Goal: Task Accomplishment & Management: Manage account settings

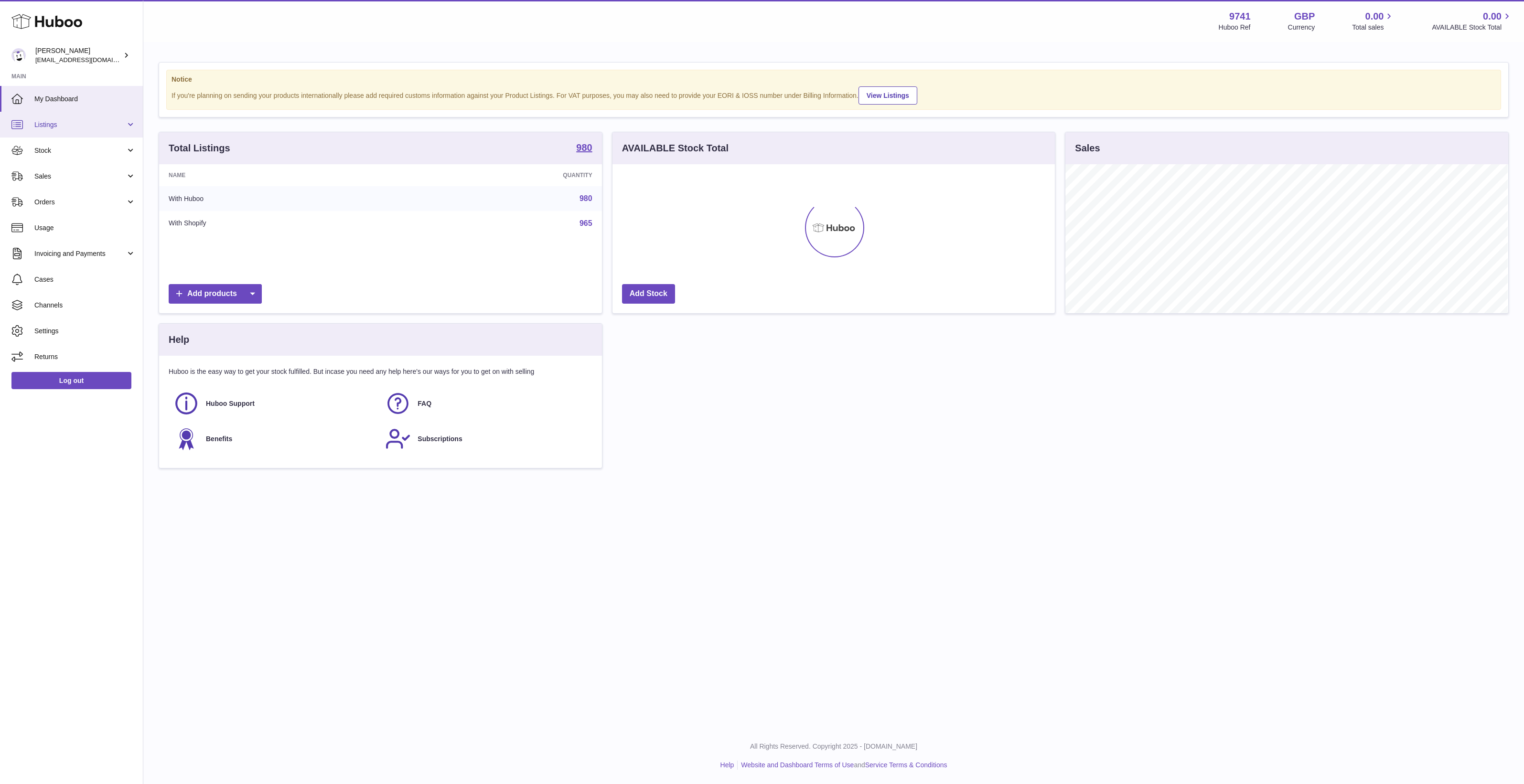
scroll to position [148, 442]
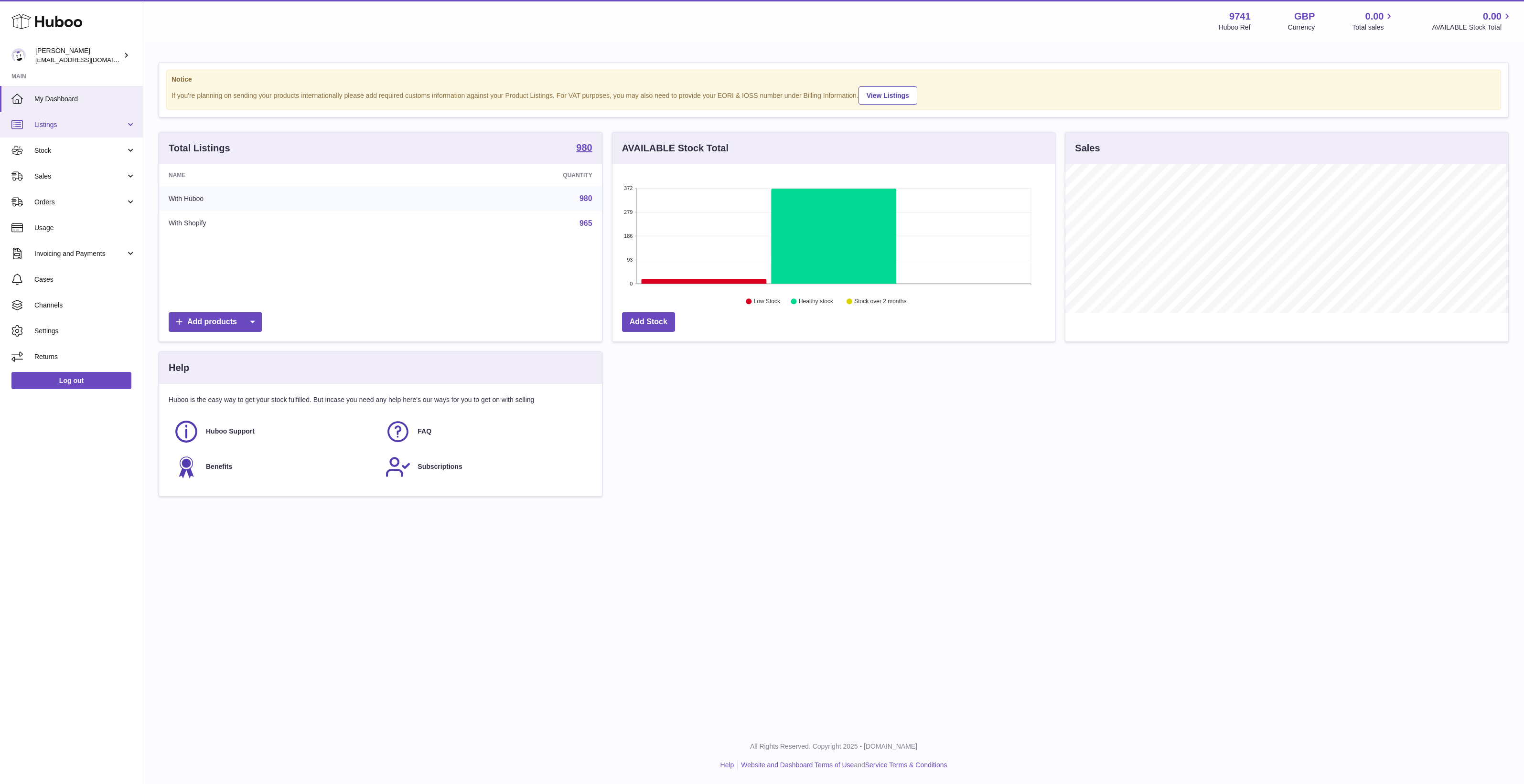
click at [100, 124] on span "Listings" at bounding box center [80, 124] width 91 height 9
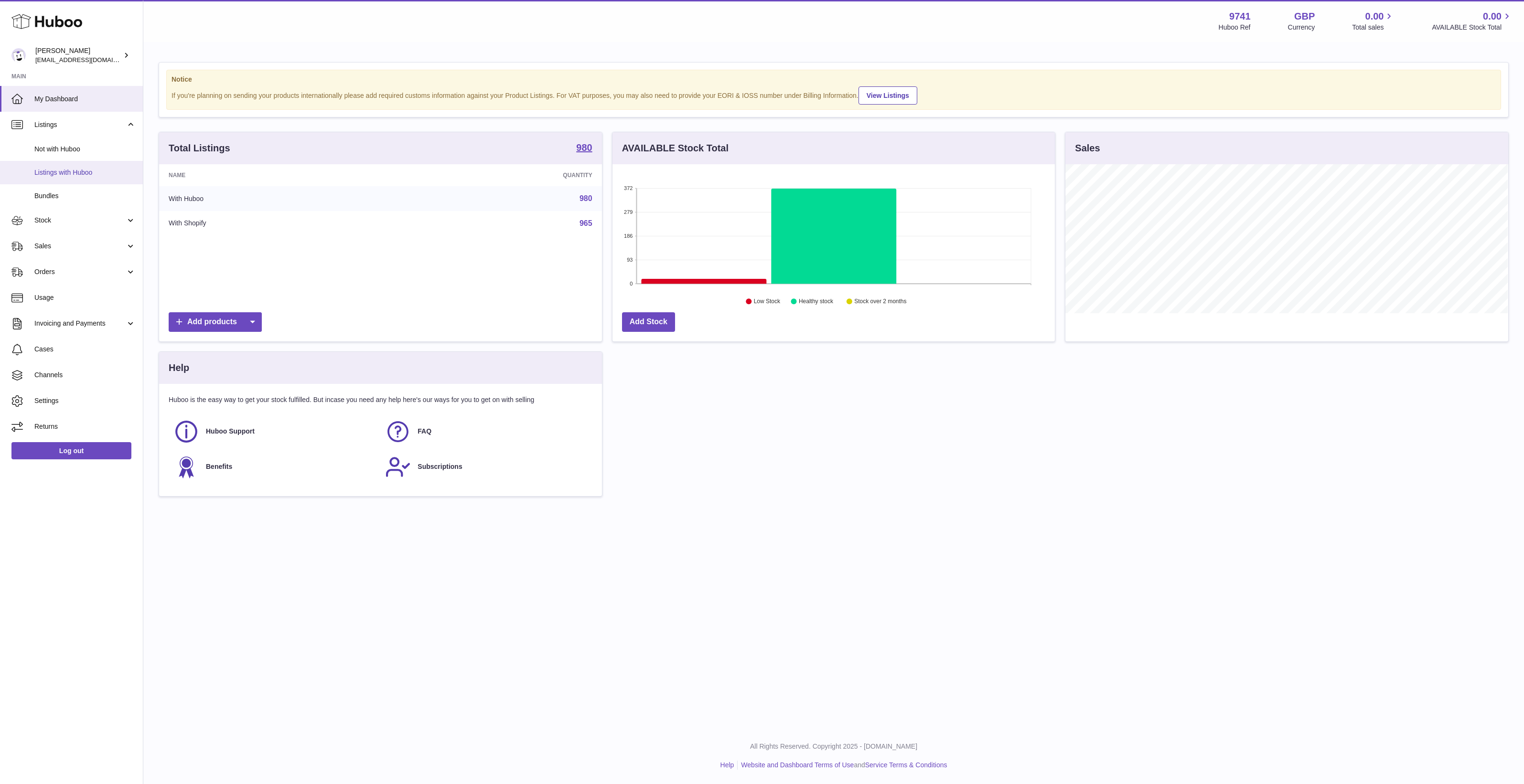
click at [100, 166] on link "Listings with Huboo" at bounding box center [71, 173] width 143 height 24
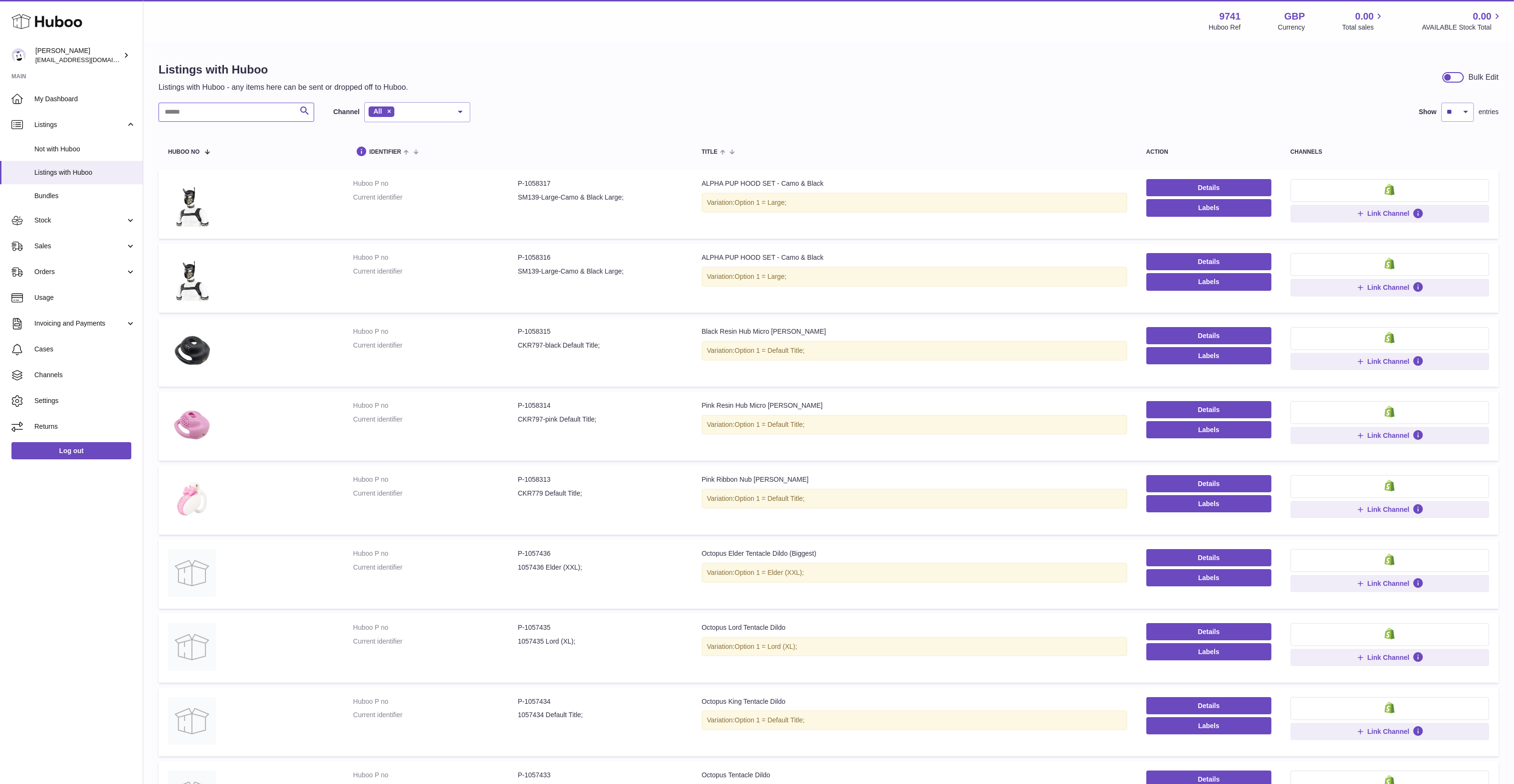
click at [238, 120] on input "text" at bounding box center [236, 112] width 156 height 19
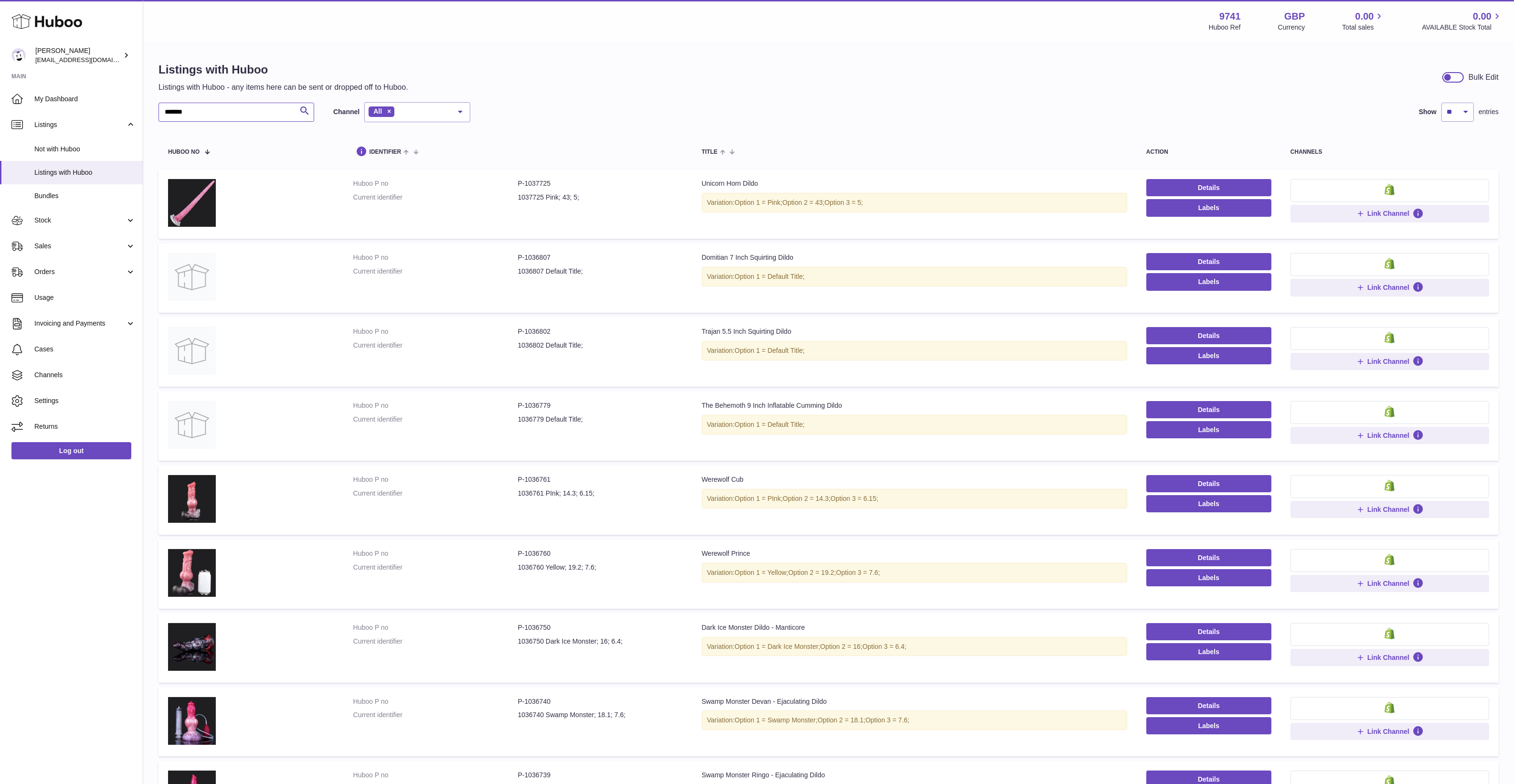
type input "*******"
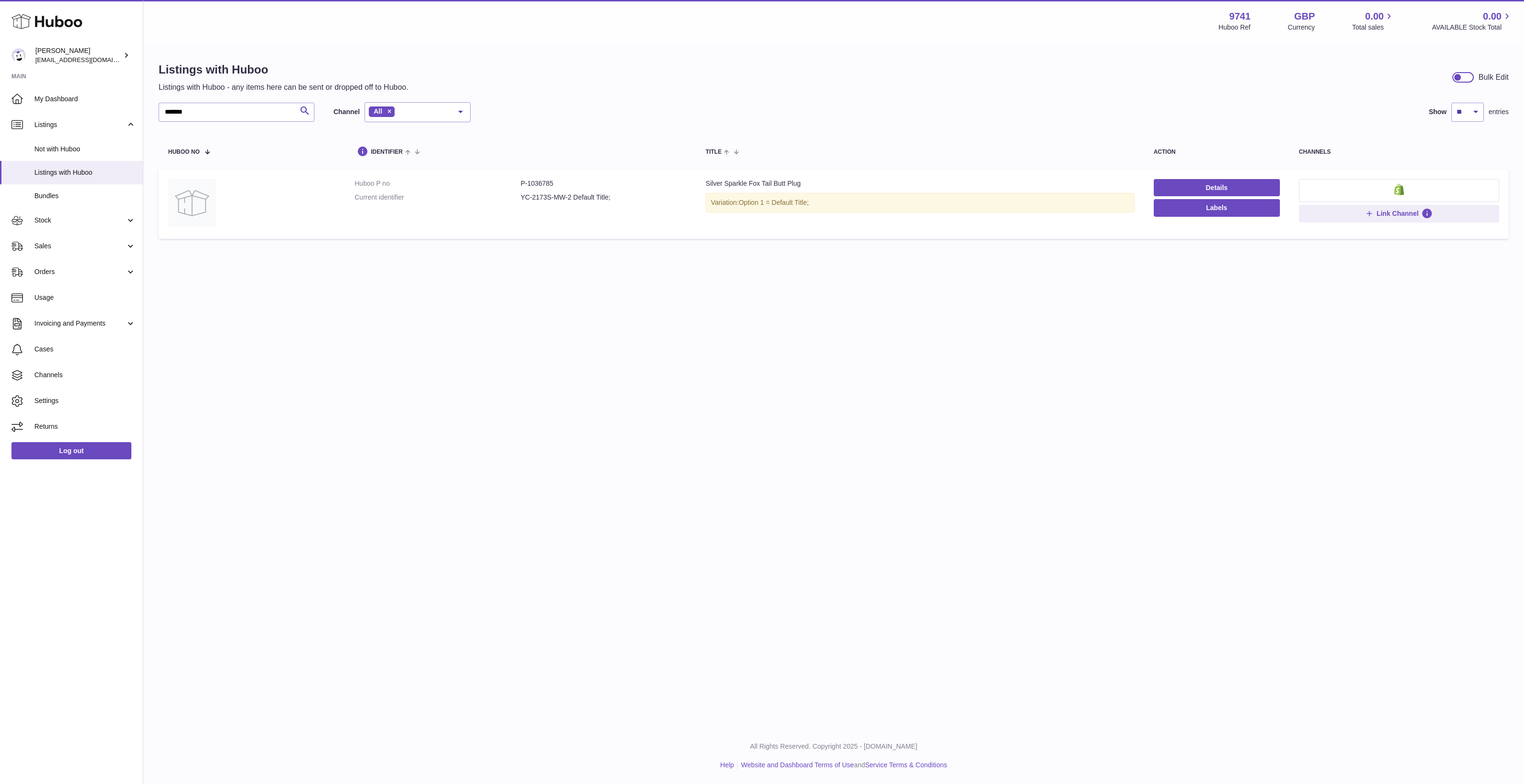
click at [1228, 178] on td "Details Labels" at bounding box center [1216, 204] width 145 height 69
click at [1227, 184] on link "Details" at bounding box center [1216, 187] width 126 height 17
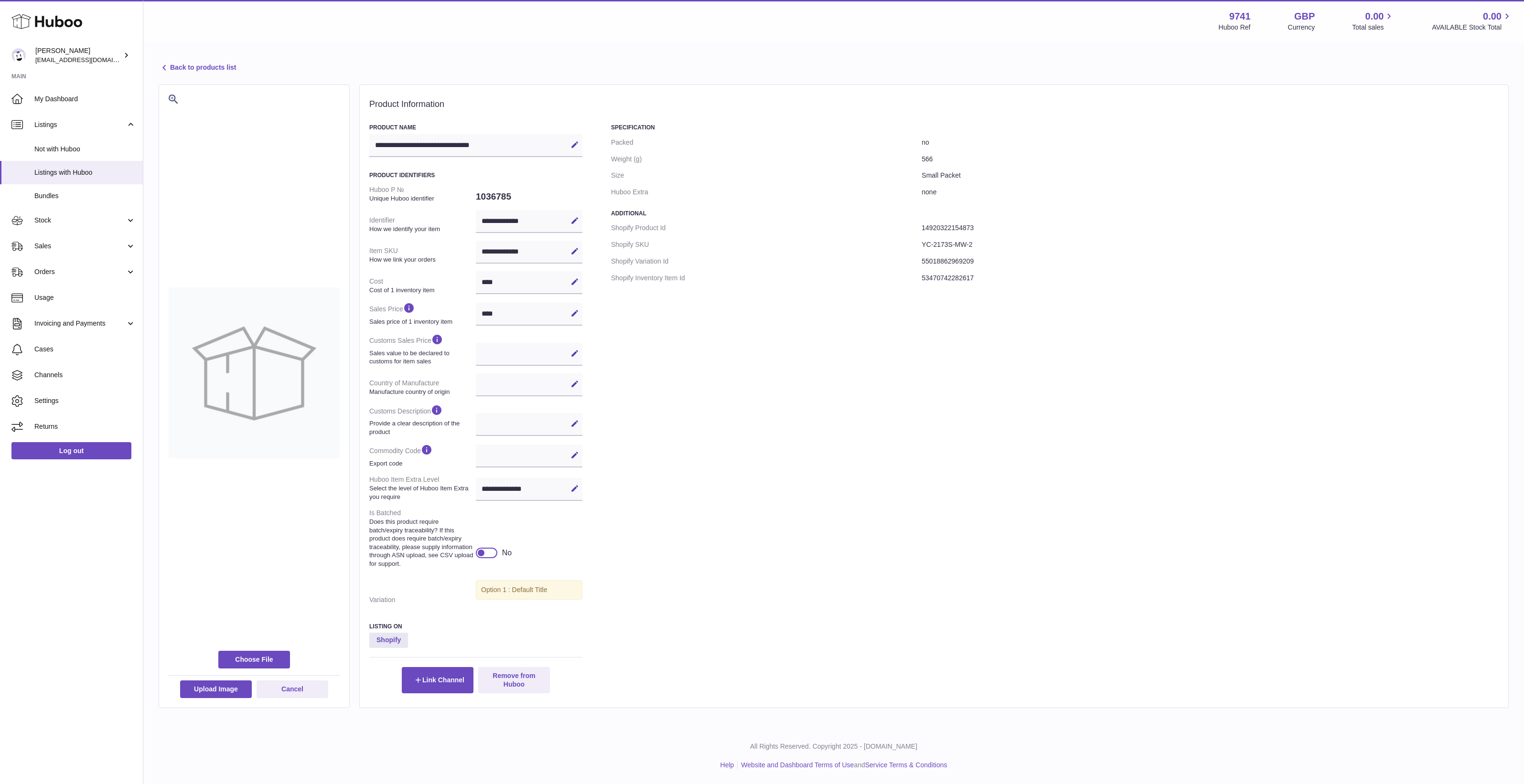
select select
select select "****"
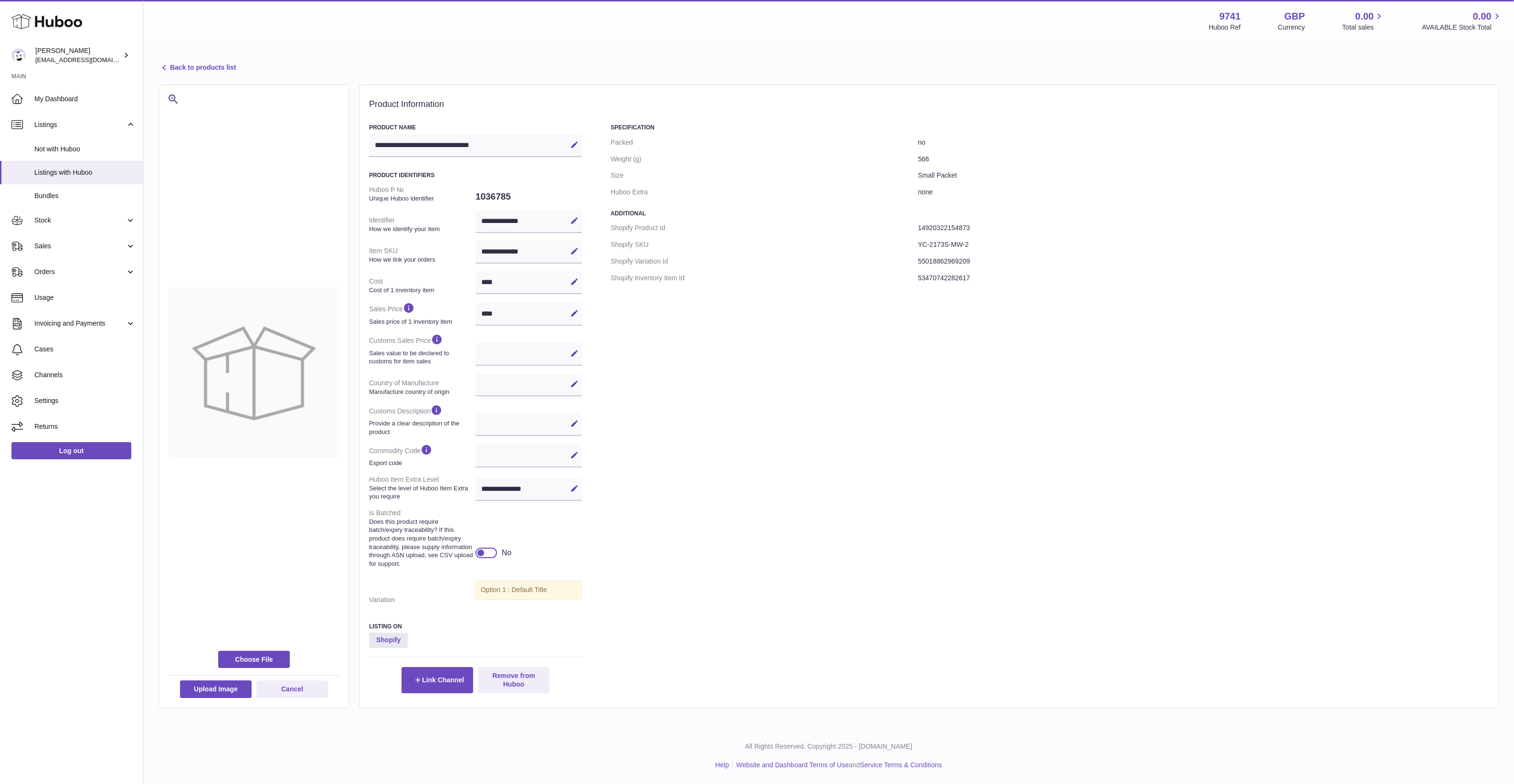
click at [870, 413] on div "Specification Packed no Weight (g) 566 Size Small Packet Huboo Extra none Addit…" at bounding box center [1049, 408] width 878 height 569
click at [572, 250] on icon at bounding box center [574, 251] width 8 height 8
click at [551, 251] on button "Cancel" at bounding box center [559, 251] width 15 height 15
click at [551, 251] on div "**********" at bounding box center [529, 251] width 107 height 23
click at [892, 314] on div "Specification Packed no Weight (g) 566 Size Small Packet Huboo Extra none Addit…" at bounding box center [1049, 408] width 878 height 569
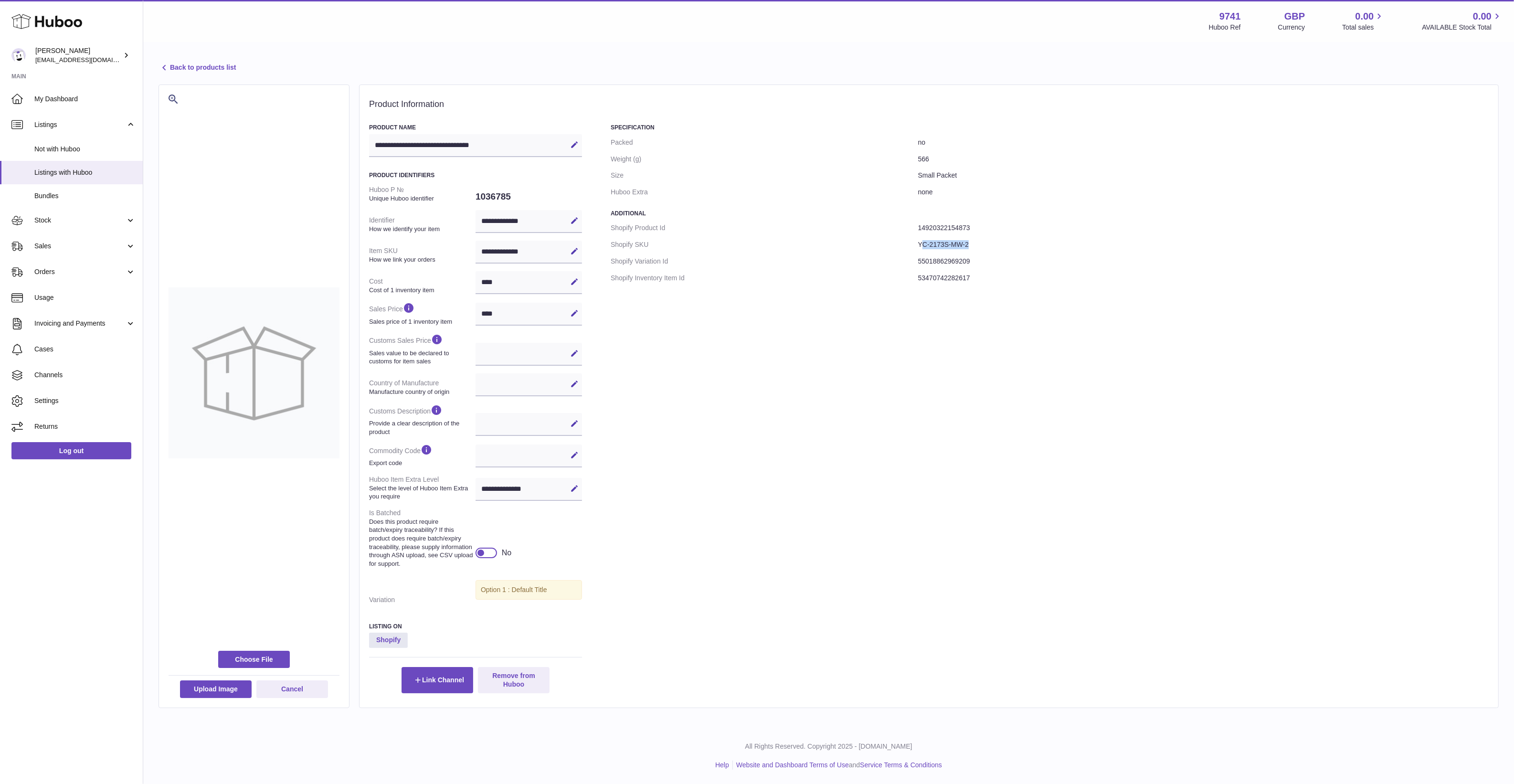
drag, startPoint x: 978, startPoint y: 245, endPoint x: 923, endPoint y: 244, distance: 55.0
click at [923, 244] on dd "YC-2173S-MW-2" at bounding box center [1203, 245] width 571 height 17
copy dd "C-2173S-MW-2"
drag, startPoint x: 918, startPoint y: 242, endPoint x: 988, endPoint y: 242, distance: 70.0
click at [988, 242] on dd "YC-2173S-MW-2" at bounding box center [1203, 245] width 571 height 17
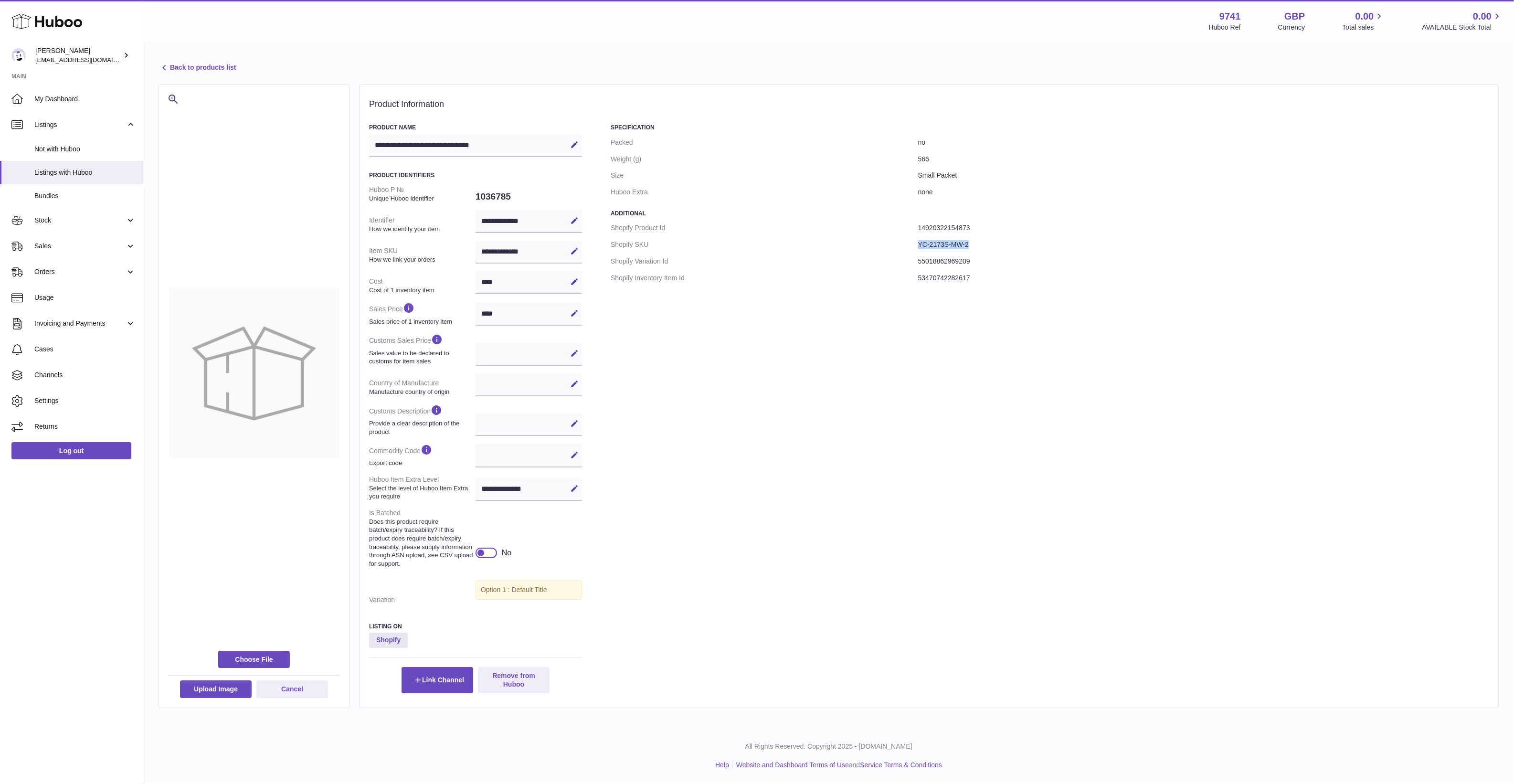
copy dd "YC-2173S-MW-2"
